Goal: Task Accomplishment & Management: Use online tool/utility

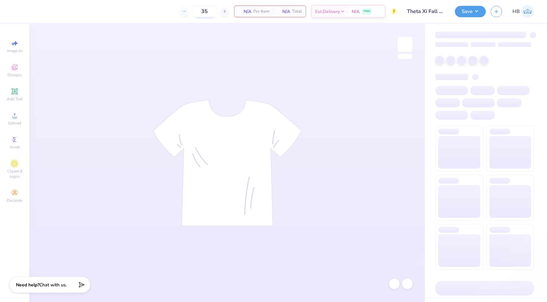
click at [205, 13] on input "35" at bounding box center [204, 12] width 25 height 12
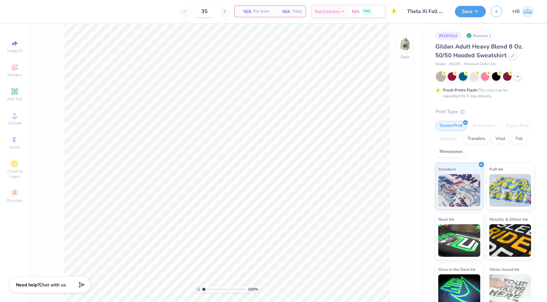
click at [205, 13] on input "35" at bounding box center [204, 12] width 25 height 12
type input "3"
type input "50"
click at [405, 44] on img at bounding box center [405, 44] width 26 height 26
click at [77, 14] on div at bounding box center [76, 10] width 9 height 9
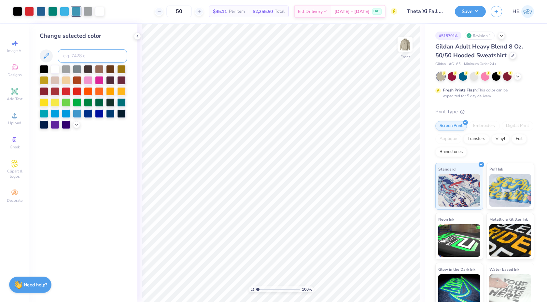
click at [73, 56] on input at bounding box center [92, 55] width 69 height 13
type input "298"
click at [137, 34] on icon at bounding box center [137, 36] width 5 height 5
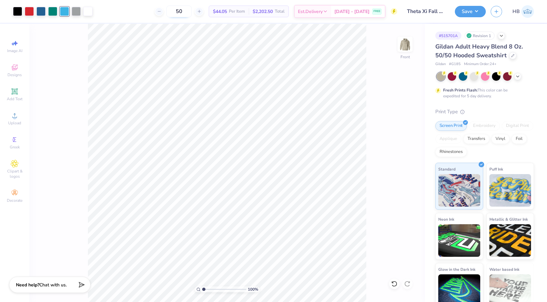
click at [188, 13] on input "50" at bounding box center [178, 12] width 25 height 12
type input "5"
click at [377, 62] on div "100 % Front" at bounding box center [227, 163] width 396 height 278
click at [77, 11] on div at bounding box center [76, 10] width 9 height 9
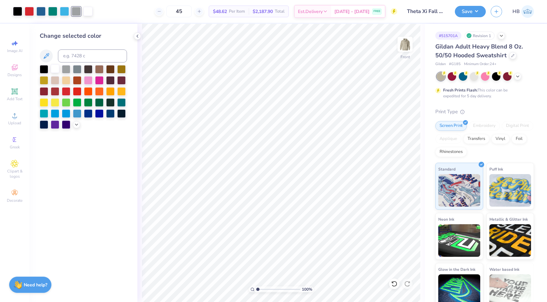
click at [54, 71] on div at bounding box center [55, 68] width 8 height 8
click at [187, 12] on input "45" at bounding box center [178, 12] width 25 height 12
type input "50"
click at [395, 286] on icon at bounding box center [394, 284] width 6 height 6
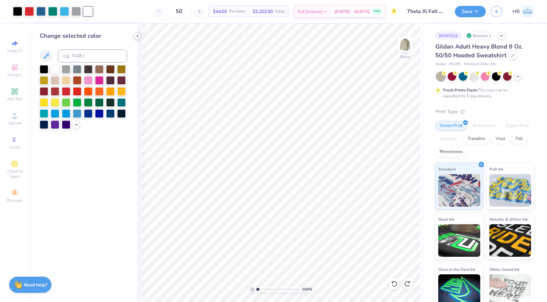
click at [138, 36] on icon at bounding box center [137, 36] width 5 height 5
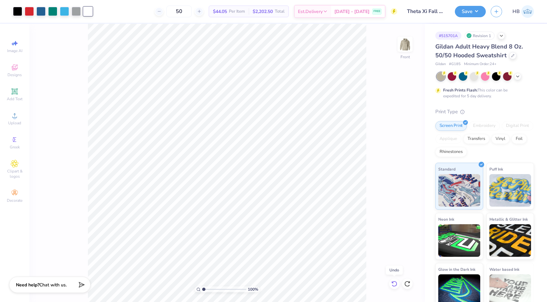
click at [398, 285] on div at bounding box center [394, 284] width 10 height 10
click at [394, 283] on div "100 % Front" at bounding box center [227, 163] width 396 height 278
click at [77, 13] on div at bounding box center [76, 10] width 9 height 9
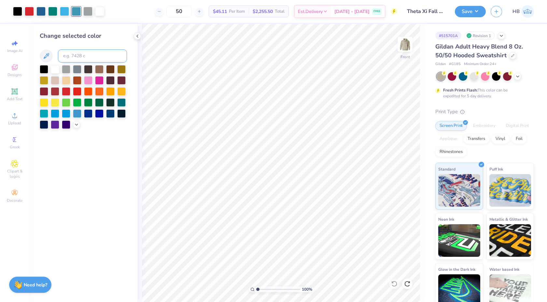
click at [87, 57] on input at bounding box center [92, 55] width 69 height 13
type input "298"
click at [138, 37] on icon at bounding box center [137, 36] width 5 height 5
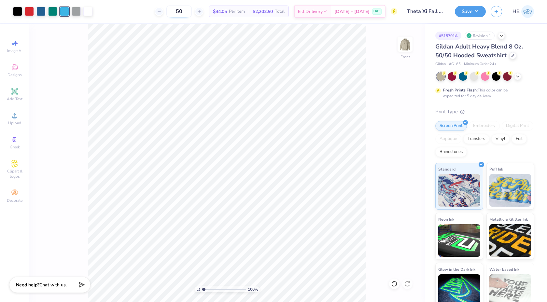
click at [192, 11] on input "50" at bounding box center [178, 12] width 25 height 12
type input "5"
type input "60"
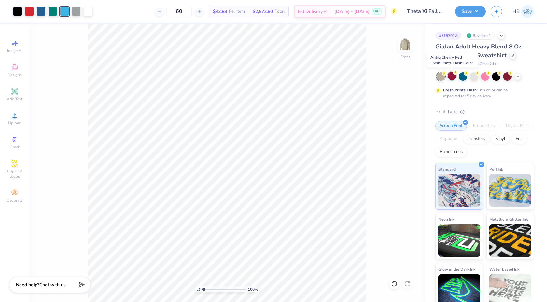
click at [452, 75] on div at bounding box center [452, 76] width 8 height 8
click at [520, 77] on icon at bounding box center [517, 75] width 5 height 5
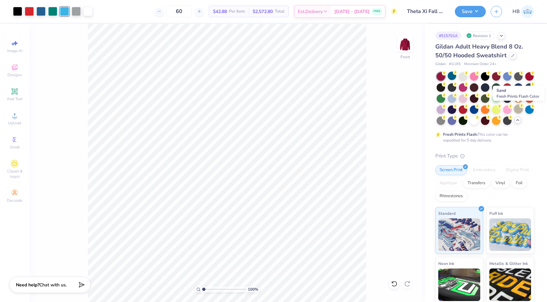
click at [516, 109] on div at bounding box center [518, 109] width 8 height 8
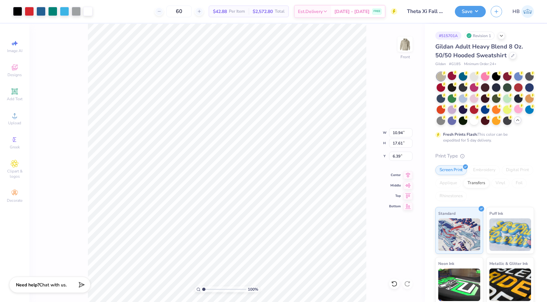
type input "10.94"
type input "17.61"
type input "6.39"
type input "11.18"
type input "17.99"
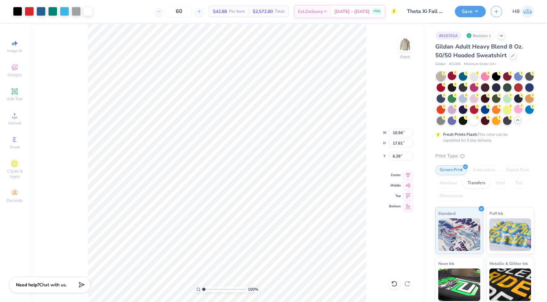
type input "6.01"
click at [408, 174] on icon at bounding box center [408, 175] width 4 height 6
click at [400, 50] on img at bounding box center [405, 44] width 26 height 26
click at [407, 44] on img at bounding box center [405, 44] width 26 height 26
click at [226, 7] on div "$42.88 Per Item" at bounding box center [229, 11] width 40 height 11
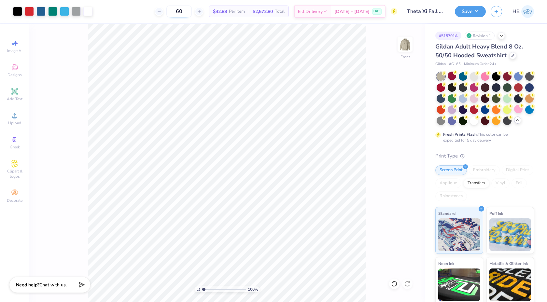
click at [192, 9] on input "60" at bounding box center [178, 12] width 25 height 12
type input "6"
type input "50"
click at [398, 285] on div at bounding box center [394, 284] width 10 height 10
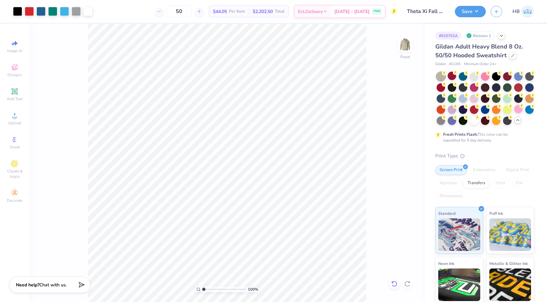
click at [398, 285] on div at bounding box center [394, 284] width 10 height 10
click at [219, 290] on input "range" at bounding box center [224, 289] width 44 height 6
type input "2.69"
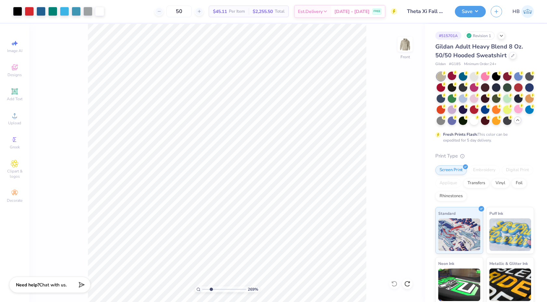
click at [211, 289] on input "range" at bounding box center [224, 289] width 44 height 6
click at [75, 9] on div at bounding box center [76, 10] width 9 height 9
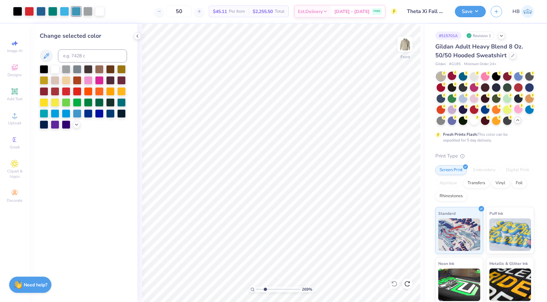
click at [66, 48] on div "Change selected color" at bounding box center [83, 80] width 87 height 97
click at [72, 54] on input at bounding box center [92, 55] width 69 height 13
type input "298"
click at [137, 33] on div at bounding box center [137, 36] width 7 height 7
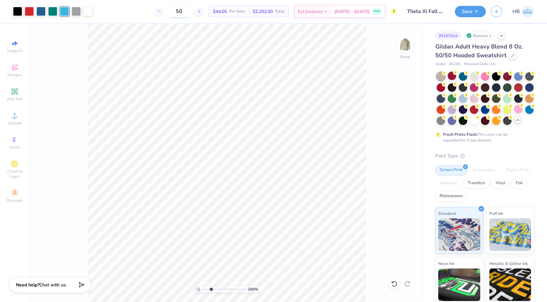
click at [189, 7] on input "50" at bounding box center [178, 12] width 25 height 12
type input "4"
type input "48"
click at [404, 44] on img at bounding box center [405, 44] width 26 height 26
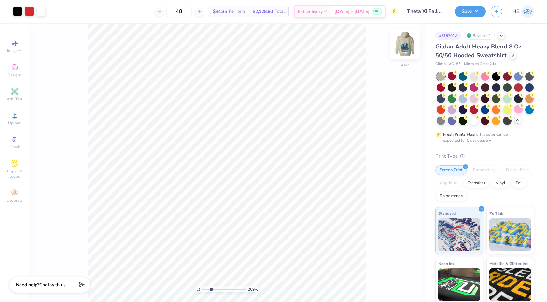
click at [402, 43] on img at bounding box center [405, 44] width 26 height 26
click at [397, 286] on icon at bounding box center [394, 284] width 7 height 7
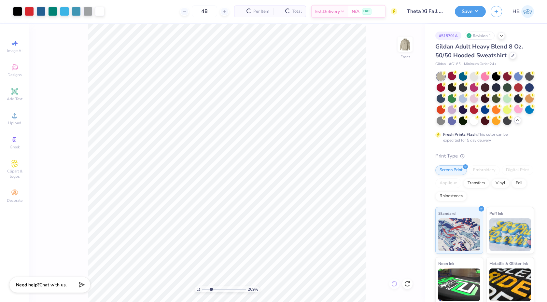
click at [397, 286] on div "269 % Front" at bounding box center [227, 163] width 396 height 278
click at [408, 281] on icon at bounding box center [407, 284] width 7 height 7
drag, startPoint x: 212, startPoint y: 288, endPoint x: 195, endPoint y: 287, distance: 16.7
type input "1"
click at [202, 287] on input "range" at bounding box center [224, 289] width 44 height 6
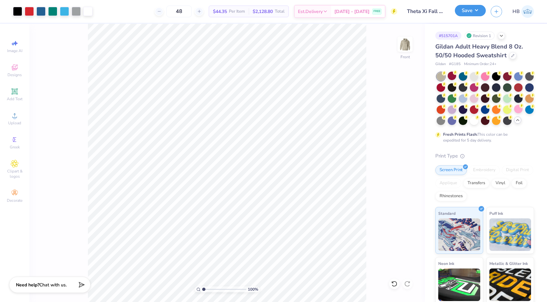
click at [471, 13] on button "Save" at bounding box center [470, 10] width 31 height 11
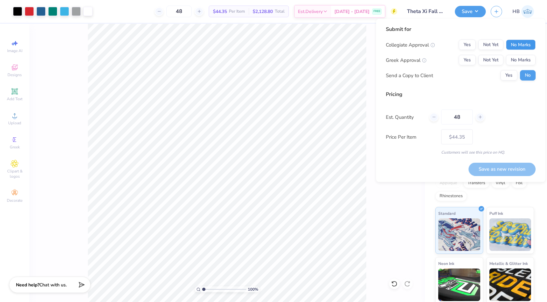
click at [511, 43] on button "No Marks" at bounding box center [521, 45] width 30 height 10
click at [486, 56] on button "Not Yet" at bounding box center [490, 60] width 25 height 10
click at [486, 167] on button "Save as new revision" at bounding box center [501, 168] width 67 height 13
type input "$44.35"
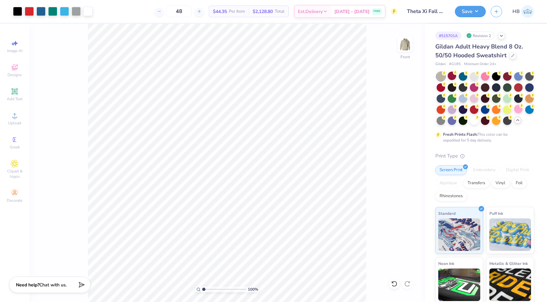
click at [474, 36] on div "Revision 2" at bounding box center [480, 36] width 30 height 8
